Goal: Transaction & Acquisition: Purchase product/service

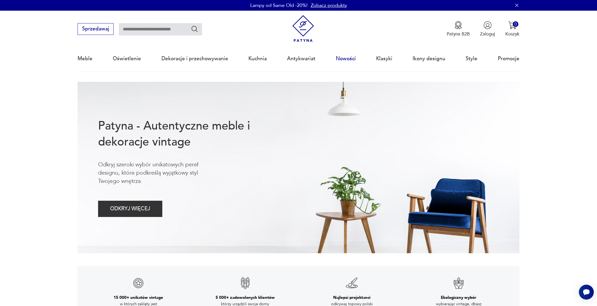
click at [344, 55] on link "Nowości" at bounding box center [346, 58] width 20 height 25
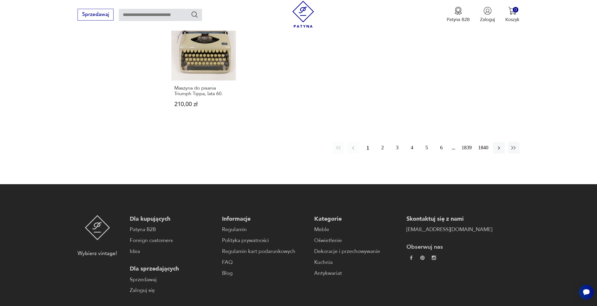
scroll to position [544, 0]
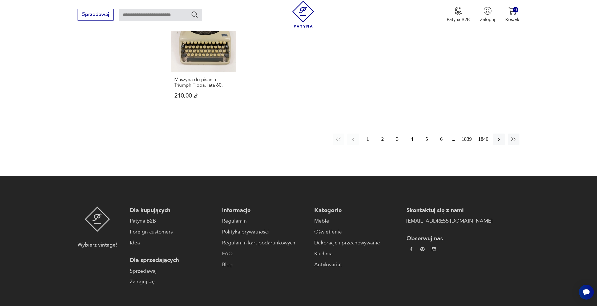
click at [379, 134] on button "2" at bounding box center [382, 139] width 11 height 11
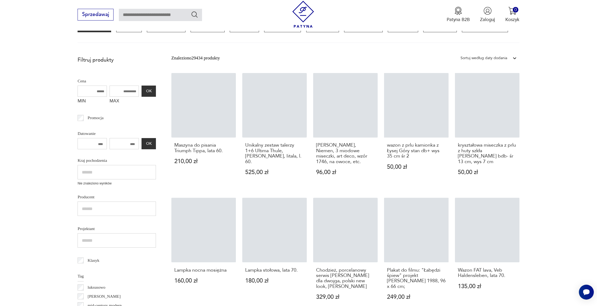
scroll to position [71, 0]
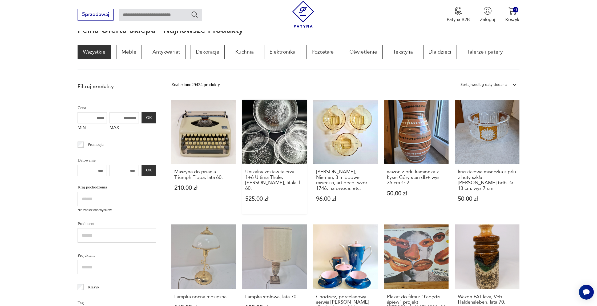
click at [270, 150] on link "Unikalny zestaw talerzy 1+6 Ultima Thule, [PERSON_NAME], Iitala, l. 60. 525,00 …" at bounding box center [274, 157] width 65 height 115
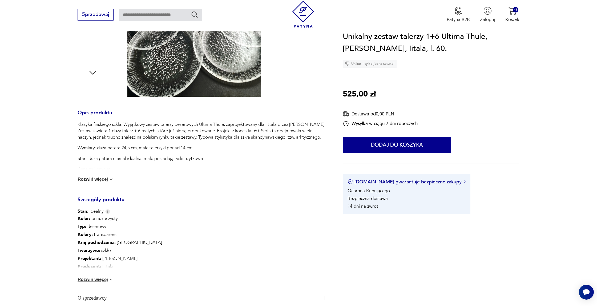
scroll to position [181, 0]
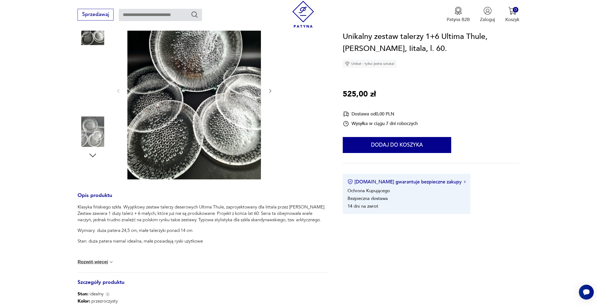
click at [85, 139] on img at bounding box center [93, 132] width 30 height 30
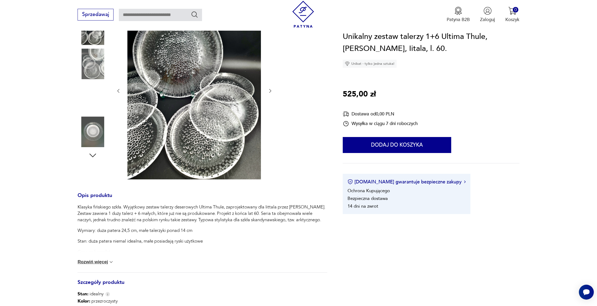
scroll to position [97, 0]
